Goal: Task Accomplishment & Management: Manage account settings

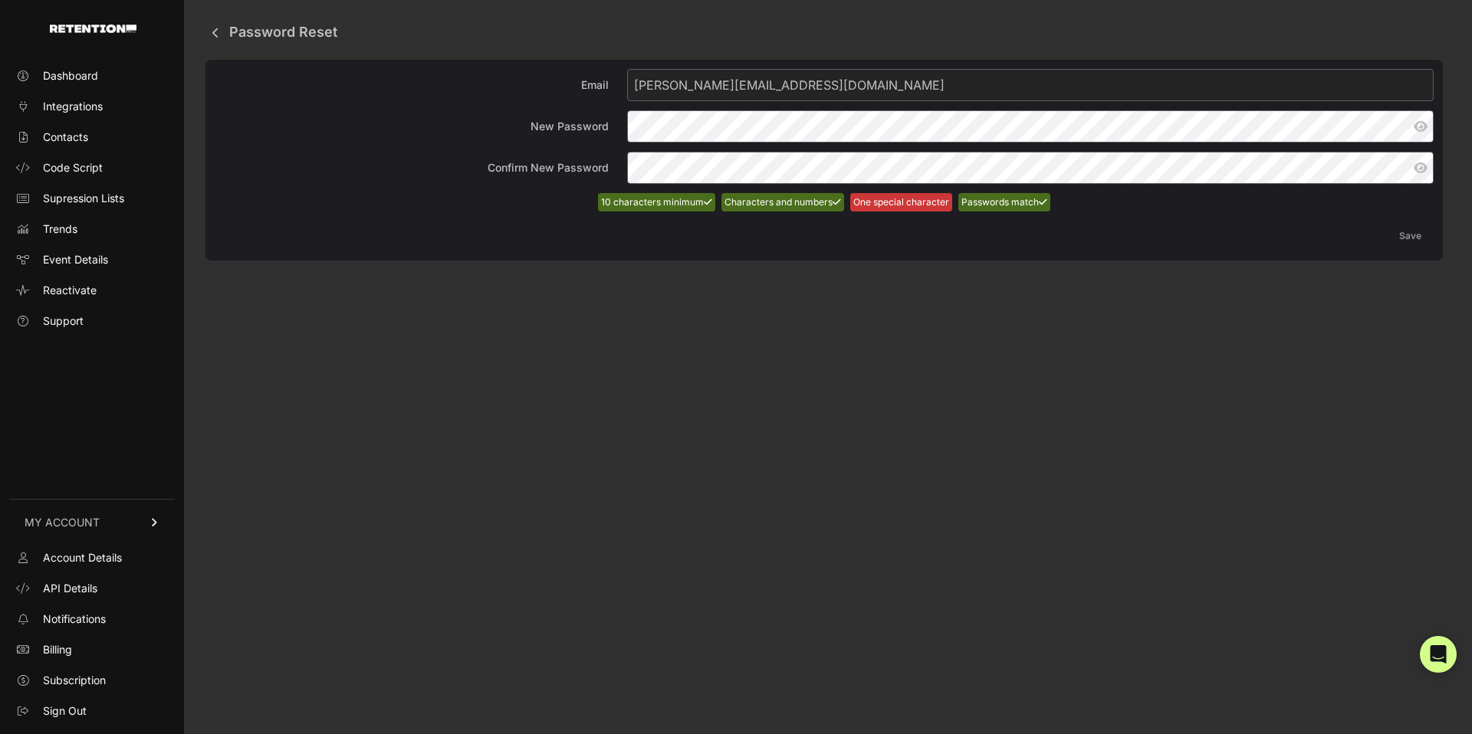
click at [524, 180] on label "Confirm New Password" at bounding box center [824, 168] width 1219 height 32
click at [634, 268] on div "Password Reset Email jeff+dailysteals@retailcloud.io New Password Confirm New P…" at bounding box center [824, 367] width 1280 height 734
click at [1415, 238] on button "Save" at bounding box center [1410, 236] width 47 height 31
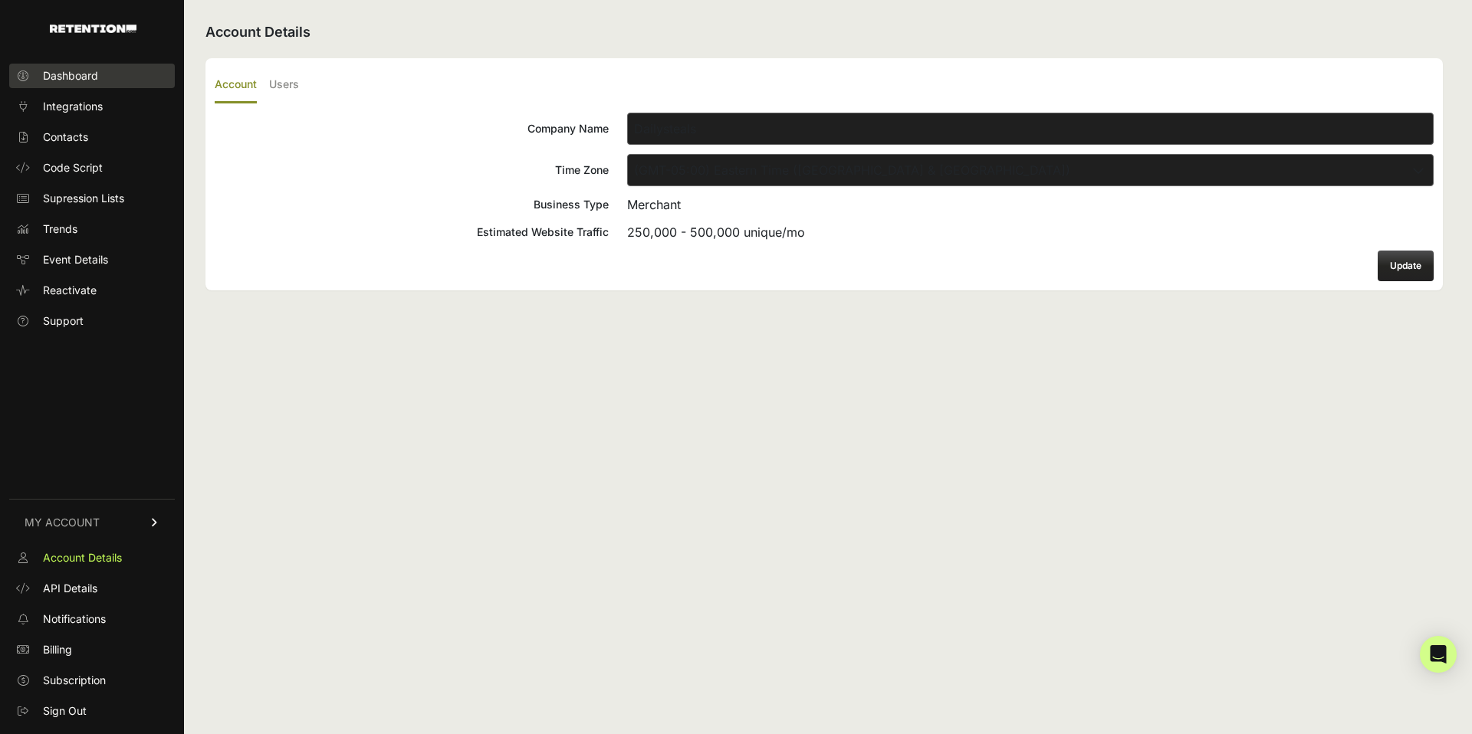
click at [77, 74] on span "Dashboard" at bounding box center [70, 75] width 55 height 15
